Goal: Task Accomplishment & Management: Use online tool/utility

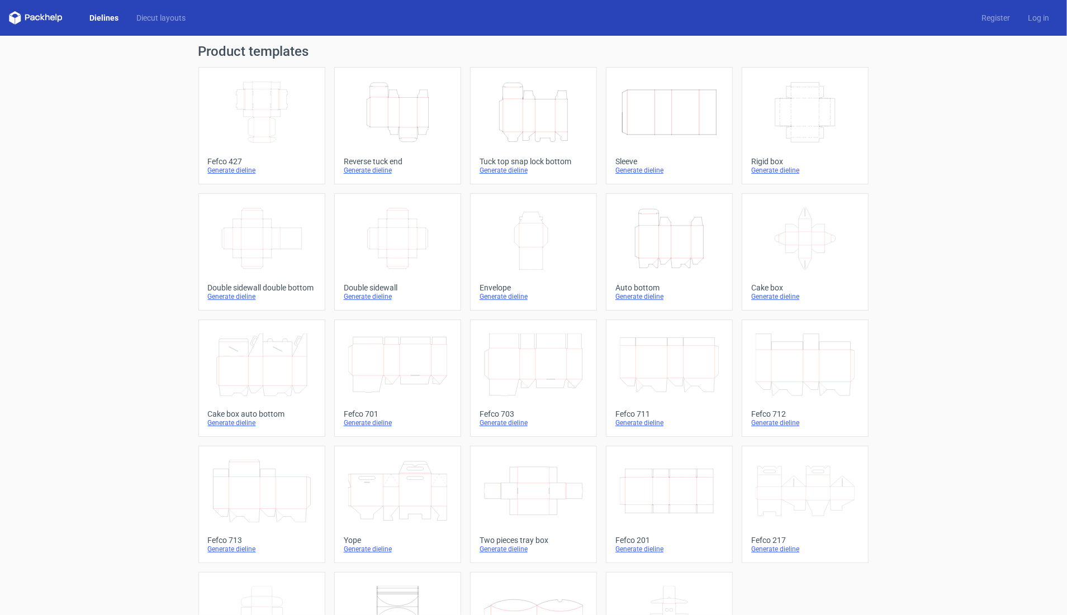
click at [668, 363] on icon at bounding box center [669, 365] width 99 height 63
click at [246, 480] on icon at bounding box center [261, 491] width 99 height 63
click at [173, 23] on link "Diecut layouts" at bounding box center [160, 17] width 67 height 11
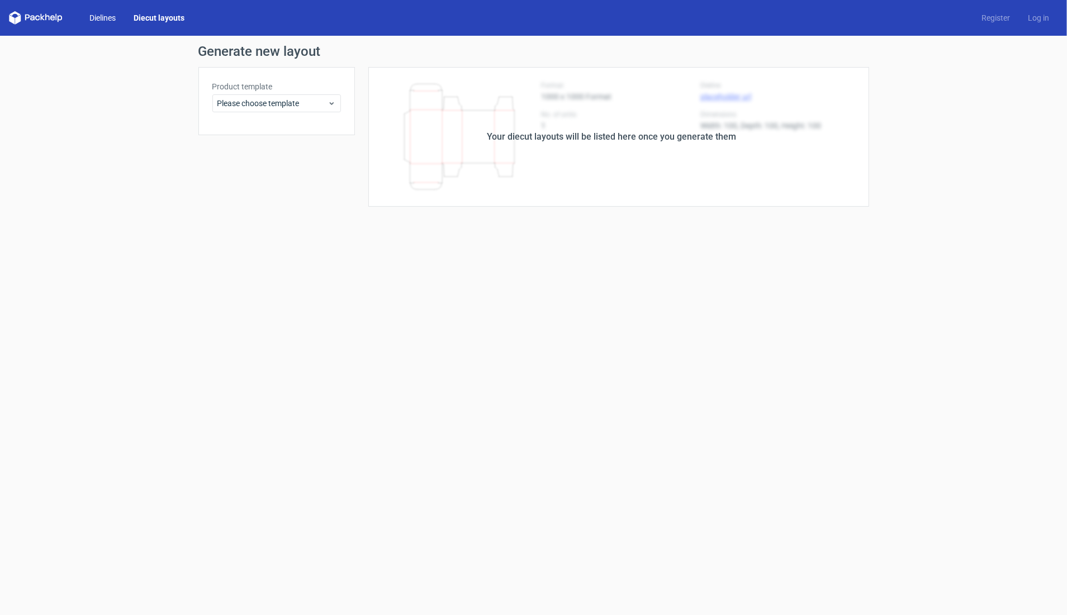
click at [104, 19] on link "Dielines" at bounding box center [102, 17] width 44 height 11
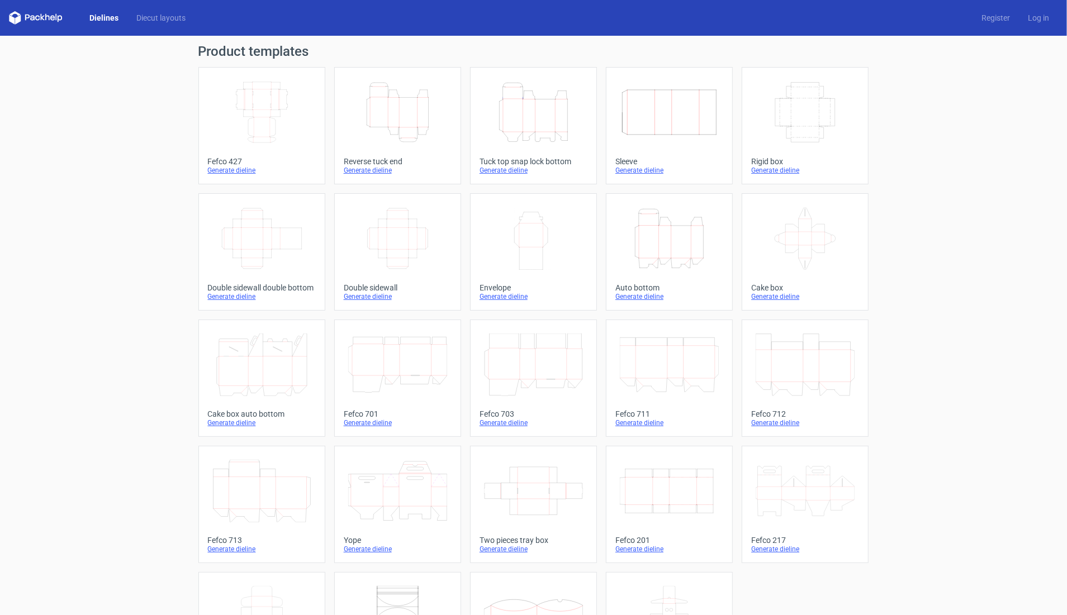
click at [936, 98] on div "Product templates Width Depth Height Fefco 427 Generate dieline Height Depth Wi…" at bounding box center [533, 367] width 1067 height 663
click at [249, 368] on icon at bounding box center [261, 365] width 99 height 63
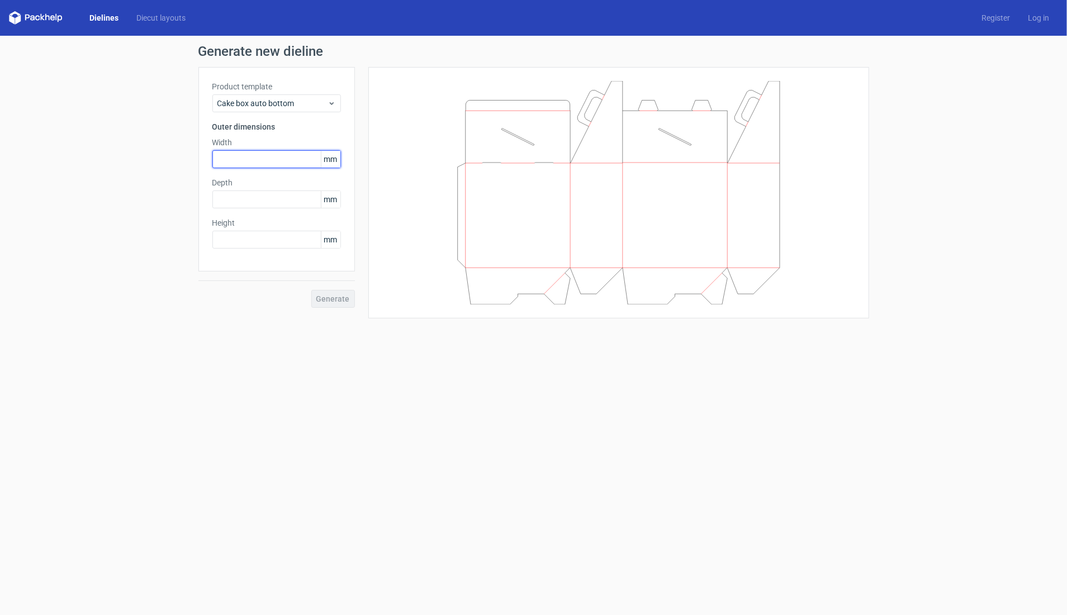
click at [224, 162] on input "text" at bounding box center [276, 159] width 129 height 18
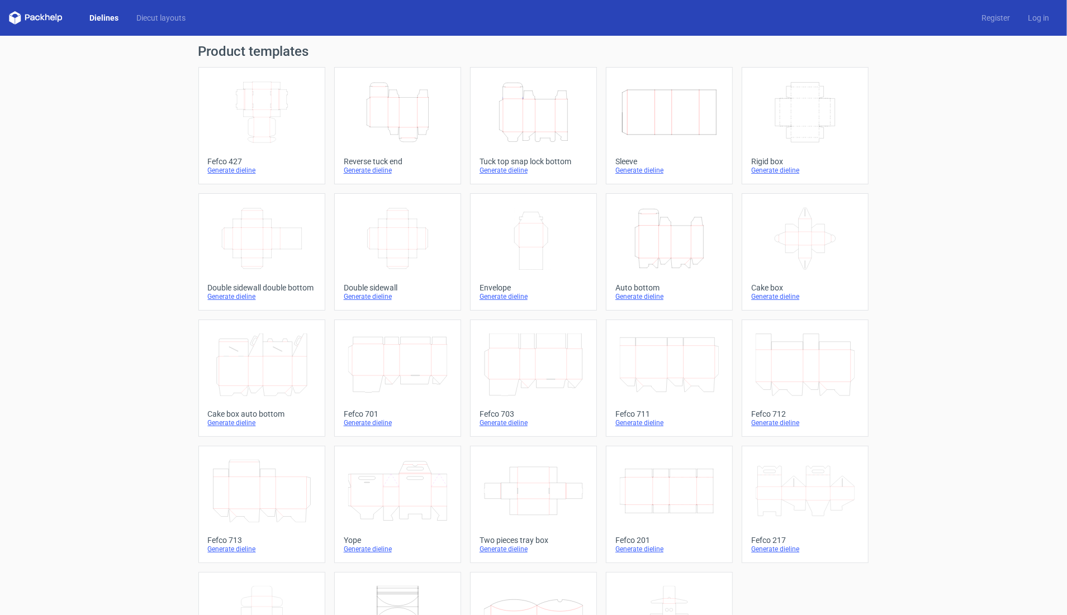
click at [260, 499] on icon at bounding box center [261, 491] width 99 height 63
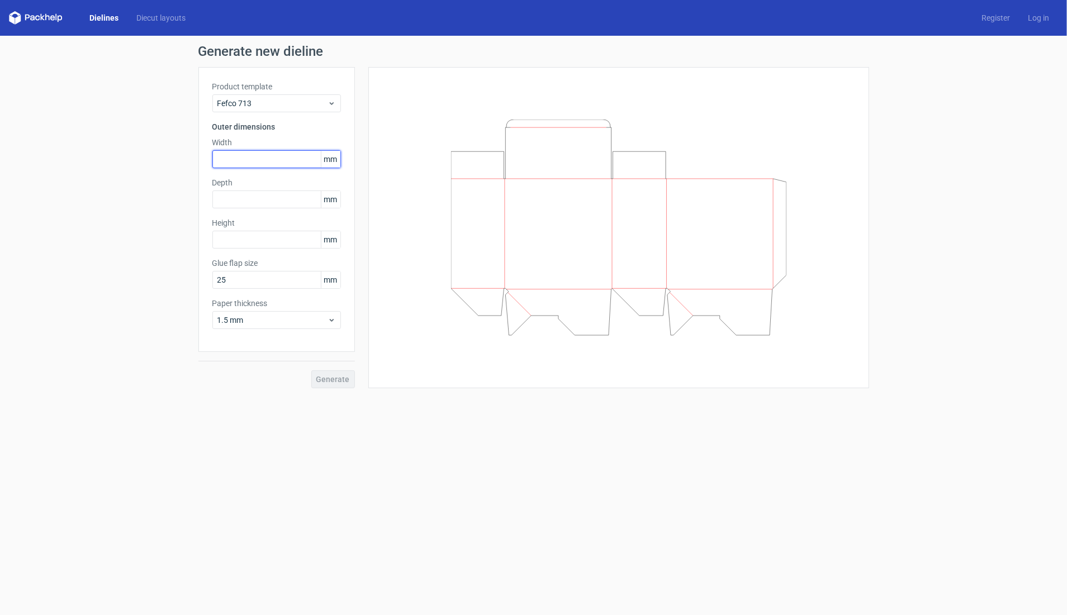
click at [236, 162] on input "text" at bounding box center [276, 159] width 129 height 18
type input "210"
click at [245, 198] on input "text" at bounding box center [276, 200] width 129 height 18
type input "143"
click at [227, 248] on input "text" at bounding box center [276, 240] width 129 height 18
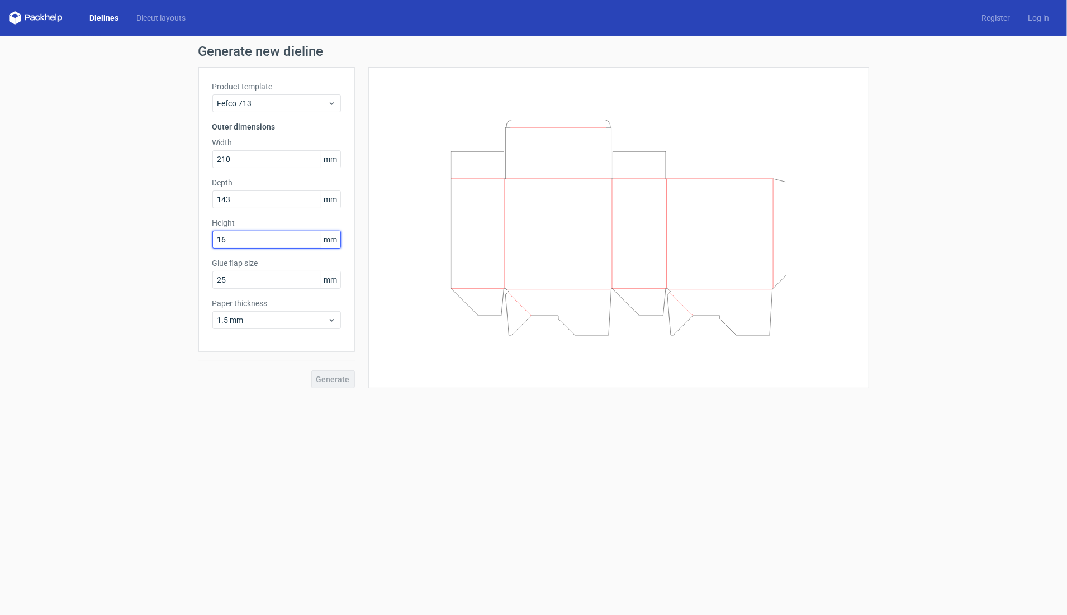
type input "164"
click at [318, 314] on div "1.5 mm" at bounding box center [276, 320] width 129 height 18
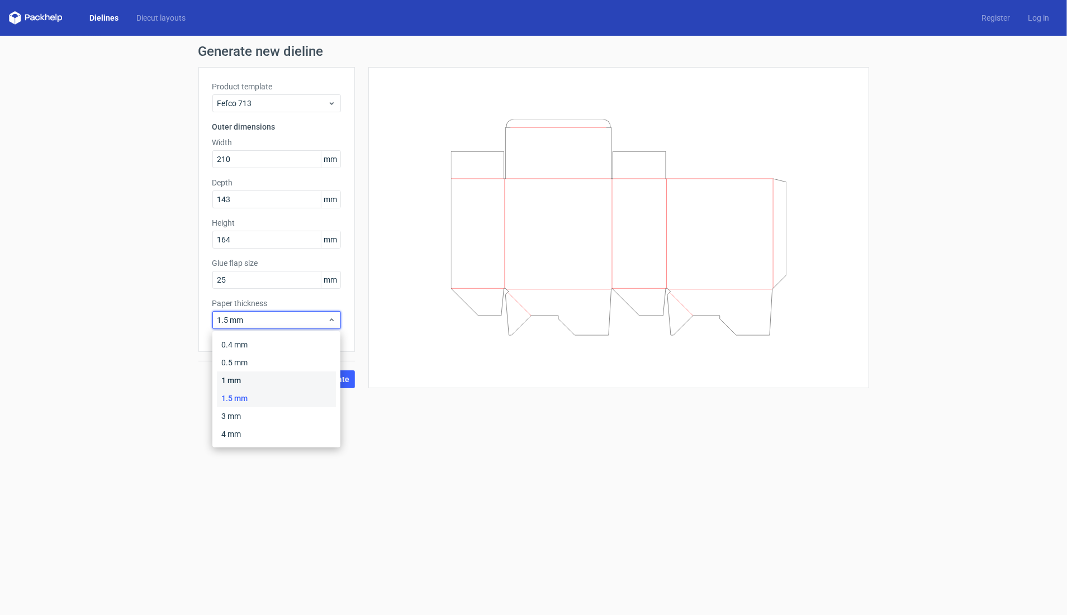
click at [245, 381] on div "1 mm" at bounding box center [276, 381] width 119 height 18
click at [330, 380] on span "Generate" at bounding box center [333, 380] width 34 height 8
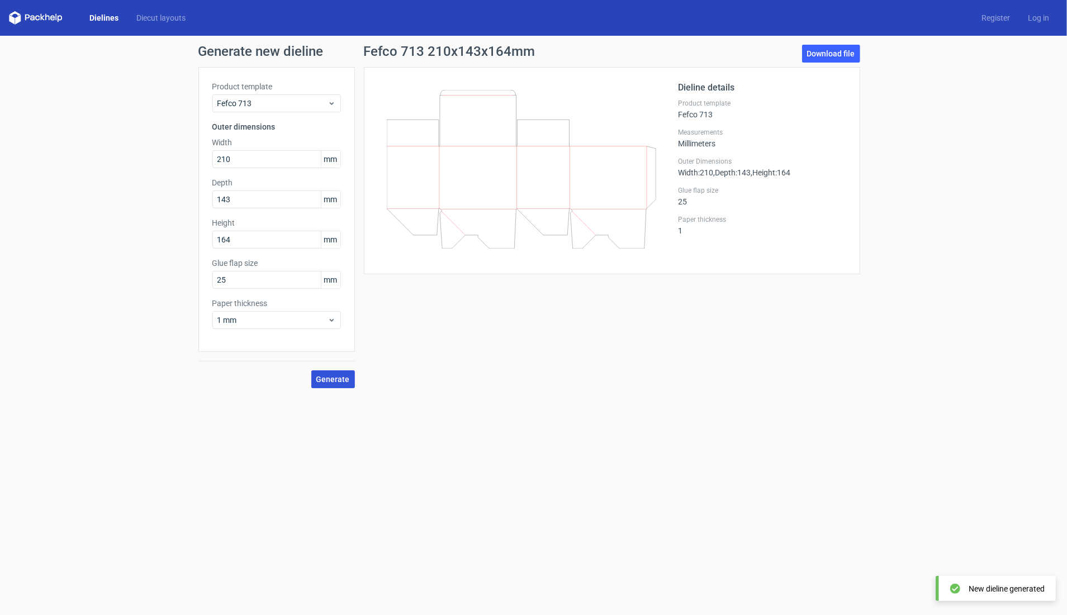
click at [593, 212] on icon at bounding box center [521, 169] width 269 height 159
click at [835, 51] on link "Download file" at bounding box center [831, 54] width 58 height 18
click at [581, 55] on div "Fefco 713 210x143x164mm Download file" at bounding box center [612, 56] width 496 height 22
click at [506, 201] on icon at bounding box center [521, 169] width 269 height 159
click at [279, 324] on span "1 mm" at bounding box center [272, 320] width 110 height 11
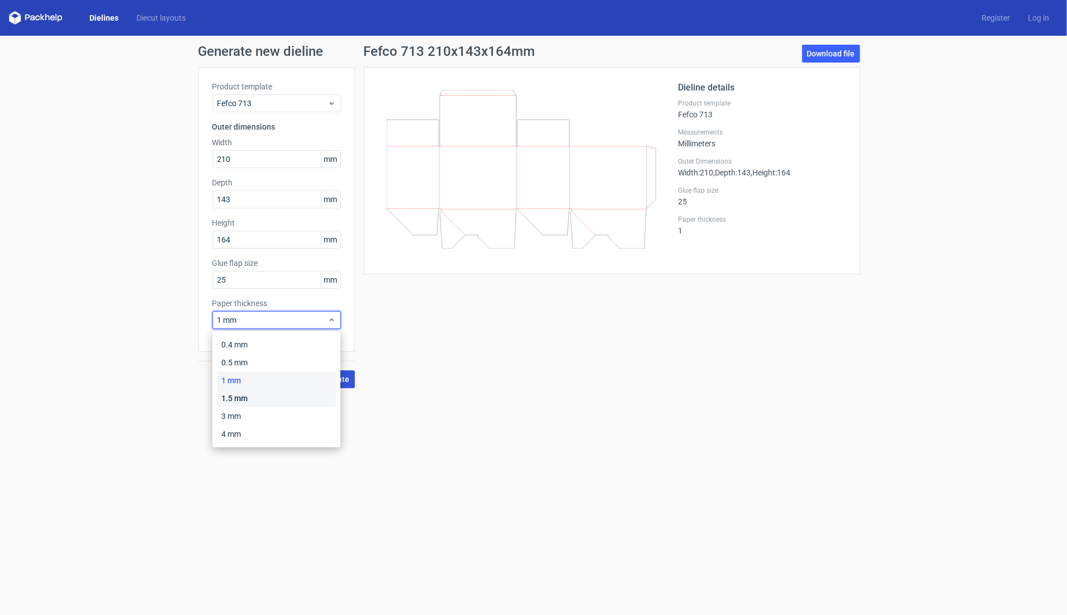
click at [243, 394] on div "1.5 mm" at bounding box center [276, 399] width 119 height 18
click at [334, 380] on span "Generate" at bounding box center [333, 380] width 34 height 8
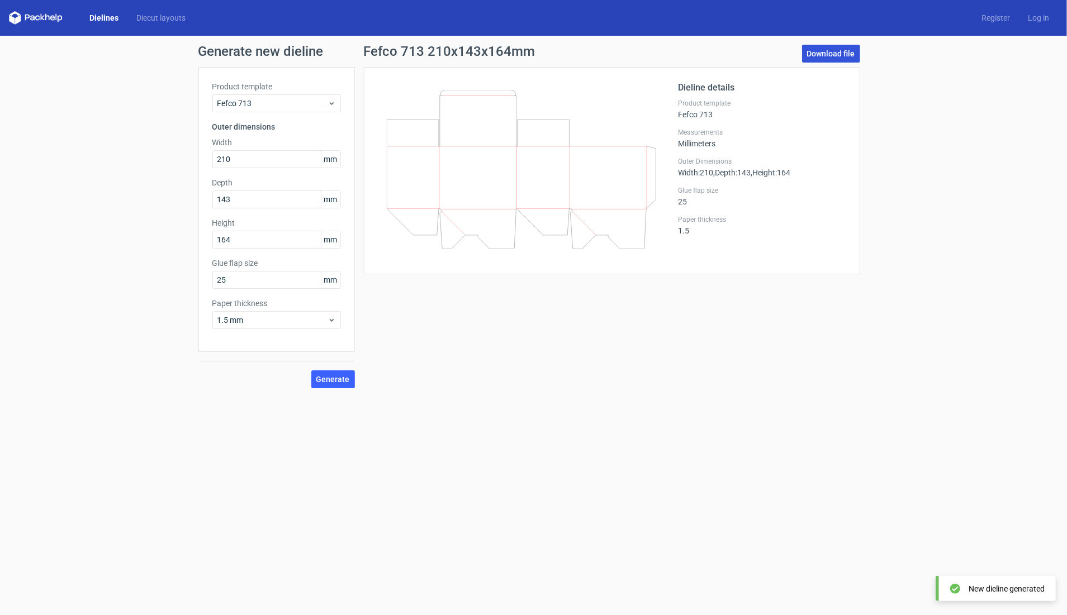
click at [827, 56] on link "Download file" at bounding box center [831, 54] width 58 height 18
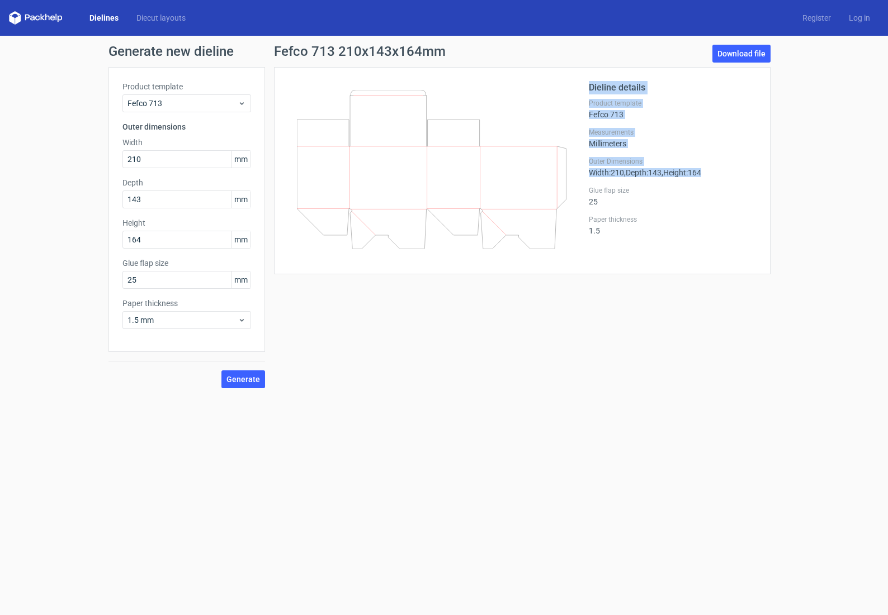
drag, startPoint x: 586, startPoint y: 172, endPoint x: 736, endPoint y: 176, distance: 150.4
click at [736, 176] on div "Dieline details Product template Fefco 713 Measurements Millimeters Outer Dimen…" at bounding box center [522, 170] width 468 height 179
click at [758, 179] on div "Dieline details Product template Fefco 713 Measurements Millimeters Outer Dimen…" at bounding box center [522, 170] width 496 height 207
drag, startPoint x: 587, startPoint y: 86, endPoint x: 727, endPoint y: 184, distance: 171.7
click at [725, 182] on div "Dieline details Product template Fefco 713 Measurements Millimeters Outer Dimen…" at bounding box center [522, 170] width 468 height 179
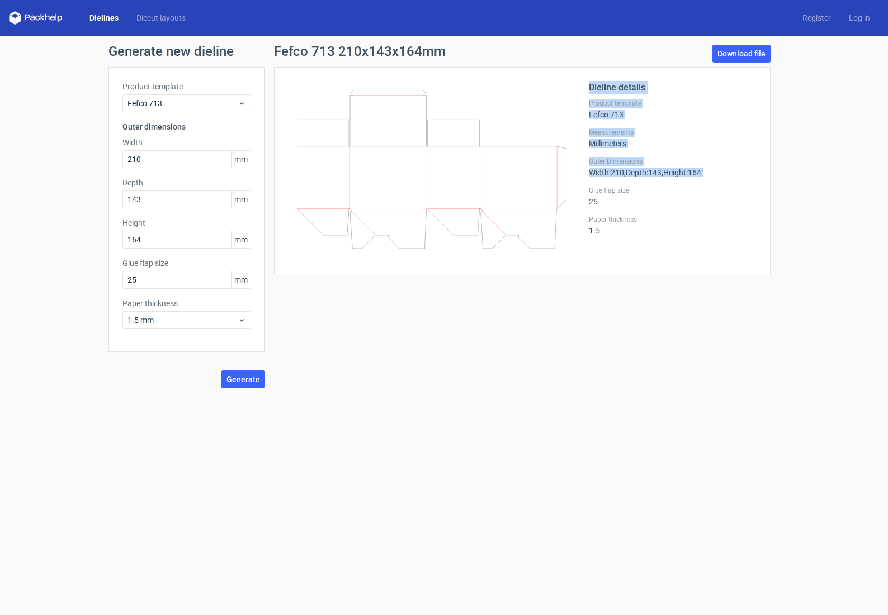
copy div "Dieline details Product template Fefco 713 Measurements Millimeters Outer Dimen…"
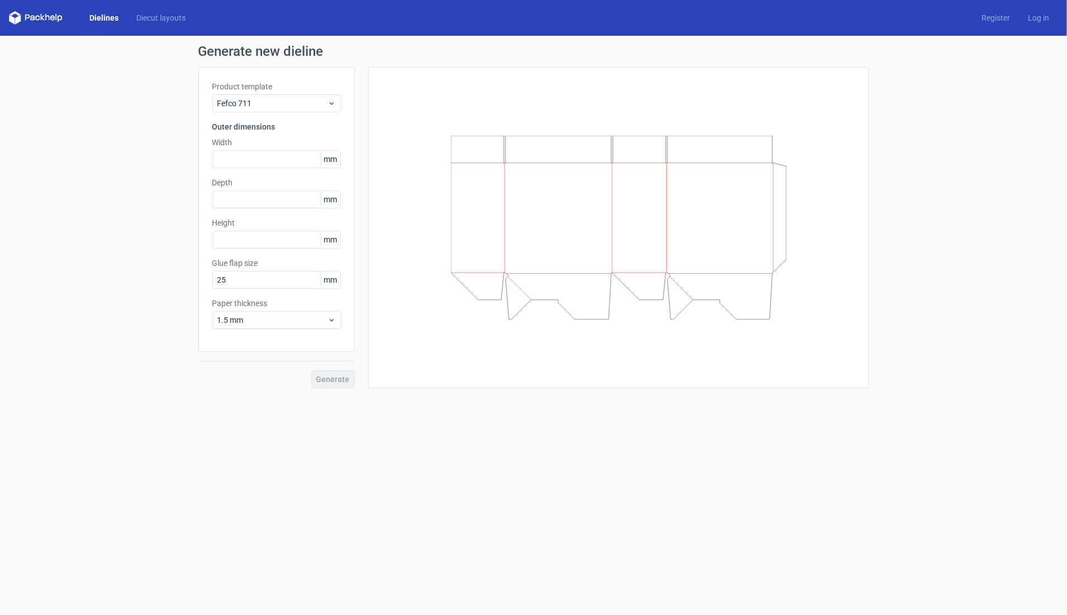
scroll to position [0, 1]
click at [248, 154] on input "text" at bounding box center [276, 159] width 129 height 18
click at [278, 206] on input "text" at bounding box center [276, 200] width 129 height 18
type input "210"
click at [238, 234] on input "text" at bounding box center [276, 240] width 129 height 18
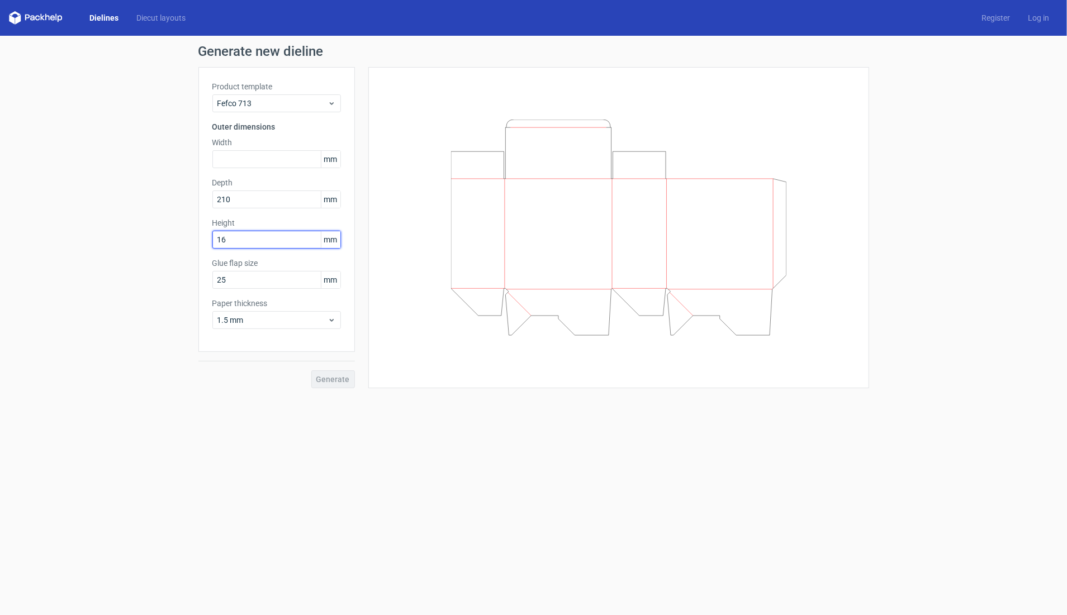
type input "164"
click at [265, 164] on input "text" at bounding box center [276, 159] width 129 height 18
type input "143"
click at [329, 378] on span "Generate" at bounding box center [333, 380] width 34 height 8
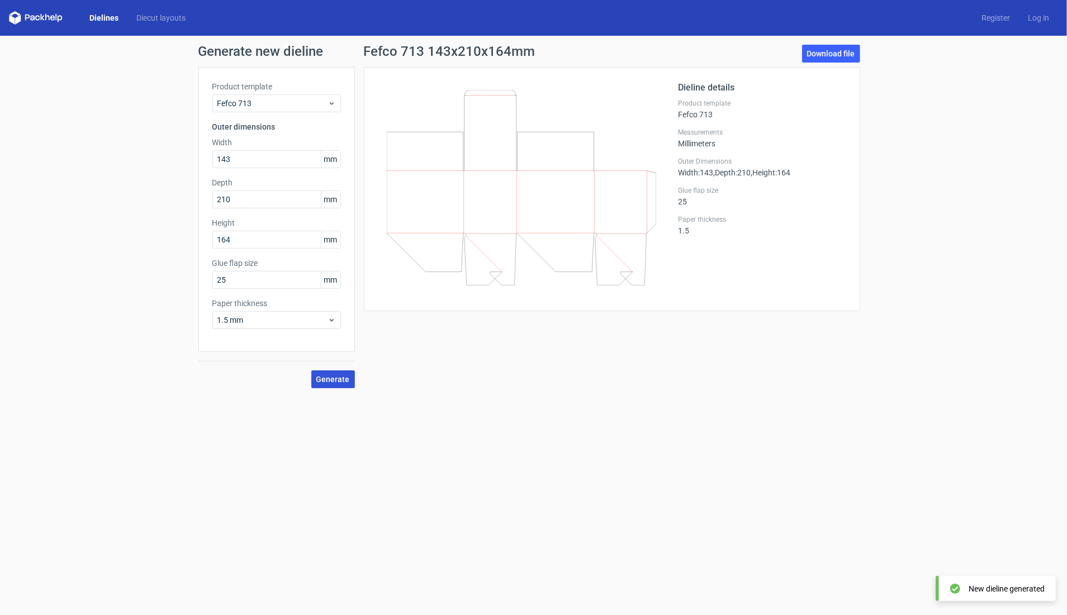
click at [348, 381] on span "Generate" at bounding box center [333, 380] width 34 height 8
click at [841, 56] on link "Download file" at bounding box center [831, 54] width 58 height 18
